Goal: Communication & Community: Share content

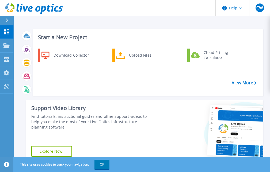
click at [8, 20] on icon at bounding box center [6, 20] width 3 height 4
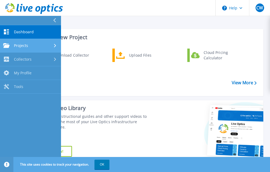
click at [23, 47] on span "Projects" at bounding box center [21, 45] width 14 height 5
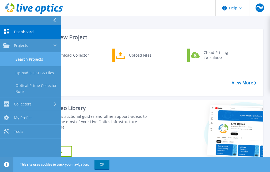
click at [29, 59] on link "Search Projects" at bounding box center [30, 59] width 61 height 14
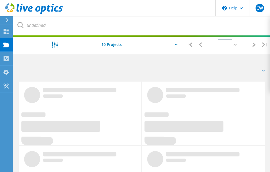
type input "1"
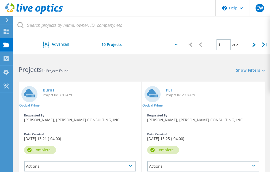
click at [48, 90] on link "Burns" at bounding box center [49, 90] width 12 height 4
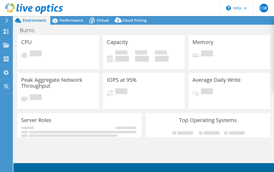
select select "USD"
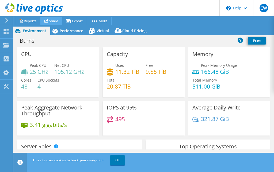
click at [56, 20] on link "Share" at bounding box center [51, 21] width 22 height 8
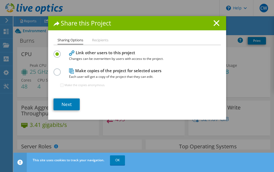
click at [95, 41] on li "Recipients" at bounding box center [100, 40] width 16 height 7
click at [62, 107] on link "Next" at bounding box center [67, 104] width 26 height 12
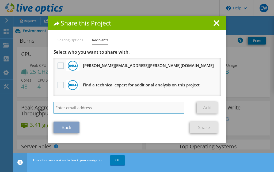
click at [66, 108] on input "search" at bounding box center [119, 107] width 131 height 12
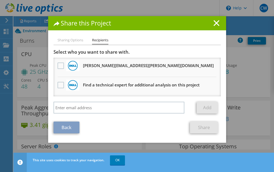
click at [88, 101] on div "Select who you want to share with. All project copies will be anonymous. Jack.D…" at bounding box center [137, 82] width 167 height 67
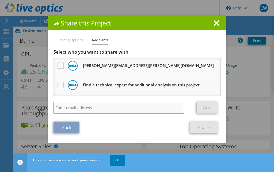
click at [85, 106] on input "search" at bounding box center [119, 107] width 131 height 12
click at [89, 107] on input "search" at bounding box center [119, 107] width 131 height 12
paste input "Joe_Obrien@dell.com"
type input "Joe_Obrien@dell.com"
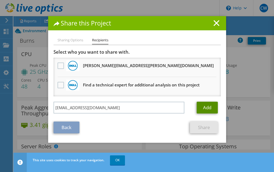
click at [201, 108] on link "Add" at bounding box center [207, 107] width 21 height 12
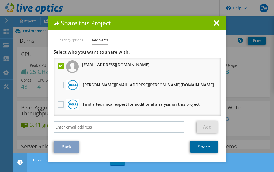
click at [205, 145] on link "Share" at bounding box center [204, 147] width 28 height 12
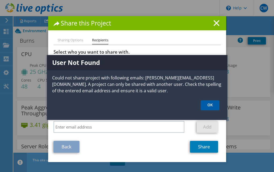
click at [213, 107] on link "OK" at bounding box center [210, 105] width 19 height 10
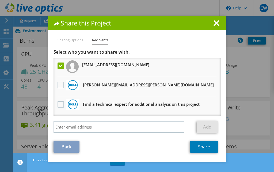
click at [58, 66] on label at bounding box center [62, 65] width 8 height 6
click at [0, 0] on input "checkbox" at bounding box center [0, 0] width 0 height 0
click at [58, 104] on label at bounding box center [62, 104] width 8 height 6
click at [0, 0] on input "checkbox" at bounding box center [0, 0] width 0 height 0
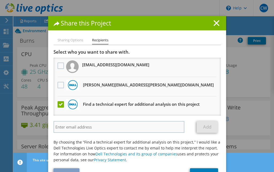
scroll to position [17, 0]
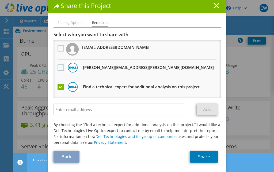
click at [58, 89] on label at bounding box center [62, 87] width 8 height 6
click at [0, 0] on input "checkbox" at bounding box center [0, 0] width 0 height 0
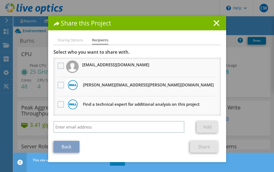
click at [59, 66] on label at bounding box center [62, 65] width 8 height 6
click at [0, 0] on input "checkbox" at bounding box center [0, 0] width 0 height 0
click at [59, 66] on label at bounding box center [62, 65] width 8 height 6
click at [0, 0] on input "checkbox" at bounding box center [0, 0] width 0 height 0
click at [59, 66] on label at bounding box center [62, 65] width 8 height 6
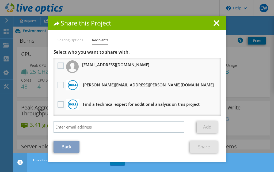
click at [0, 0] on input "checkbox" at bounding box center [0, 0] width 0 height 0
click at [196, 144] on link "Share" at bounding box center [204, 147] width 28 height 12
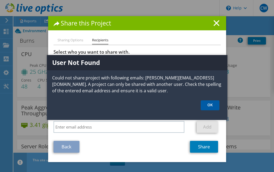
click at [211, 108] on link "OK" at bounding box center [210, 105] width 19 height 10
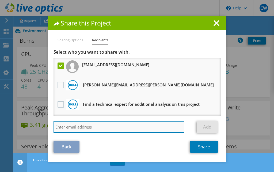
click at [89, 129] on input "search" at bounding box center [119, 127] width 131 height 12
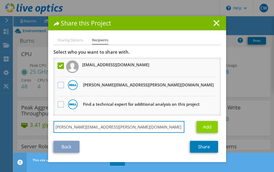
type input "joe.obrien@dell.com"
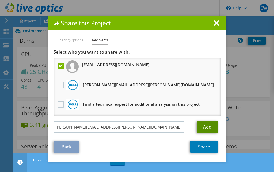
click at [200, 132] on link "Add" at bounding box center [207, 127] width 21 height 12
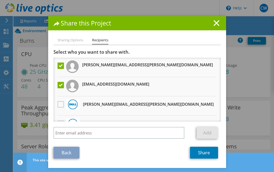
click at [58, 83] on label at bounding box center [62, 85] width 8 height 6
click at [0, 0] on input "checkbox" at bounding box center [0, 0] width 0 height 0
click at [200, 152] on link "Share" at bounding box center [204, 152] width 28 height 12
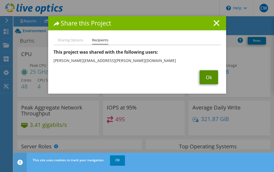
click at [205, 79] on link "Ok" at bounding box center [209, 77] width 18 height 14
